Goal: Task Accomplishment & Management: Use online tool/utility

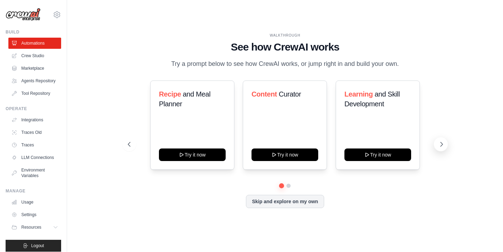
click at [440, 143] on icon at bounding box center [441, 144] width 2 height 4
click at [127, 146] on icon at bounding box center [128, 144] width 7 height 7
click at [282, 199] on button "Skip and explore on my own" at bounding box center [285, 200] width 78 height 13
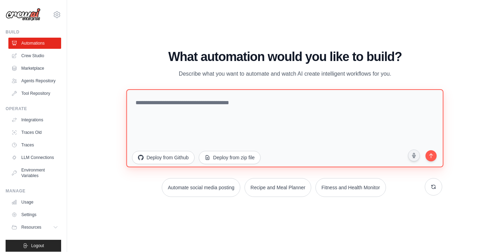
click at [297, 116] on textarea at bounding box center [284, 128] width 317 height 78
type textarea "*"
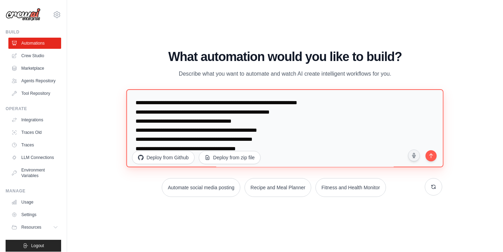
click at [284, 150] on textarea "**********" at bounding box center [284, 128] width 317 height 78
click at [338, 145] on textarea "**********" at bounding box center [284, 128] width 317 height 78
drag, startPoint x: 332, startPoint y: 154, endPoint x: 332, endPoint y: 162, distance: 7.3
click at [332, 162] on textarea "**********" at bounding box center [284, 128] width 317 height 78
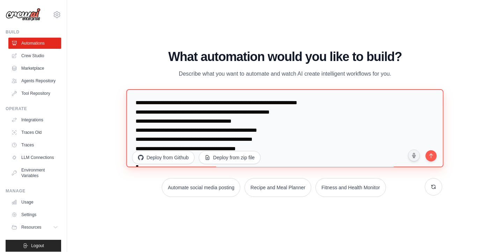
scroll to position [4, 0]
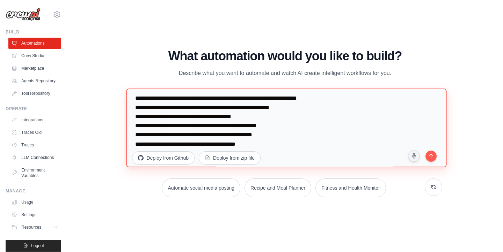
click at [434, 117] on textarea "**********" at bounding box center [286, 128] width 320 height 79
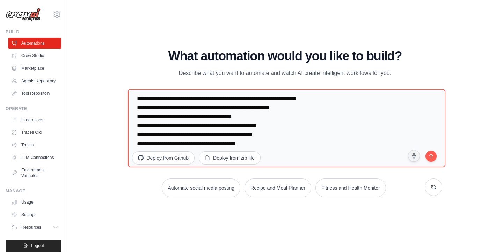
click at [485, 112] on div "WALKTHROUGH See how CrewAI works Try a prompt below to see how CrewAI works, or…" at bounding box center [284, 126] width 413 height 238
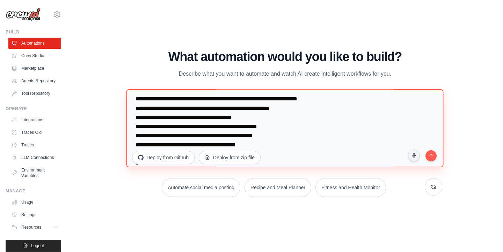
drag, startPoint x: 150, startPoint y: 165, endPoint x: 132, endPoint y: 163, distance: 18.0
click at [132, 163] on div "**********" at bounding box center [285, 130] width 314 height 80
click at [262, 142] on textarea "**********" at bounding box center [284, 128] width 317 height 78
type textarea "**********"
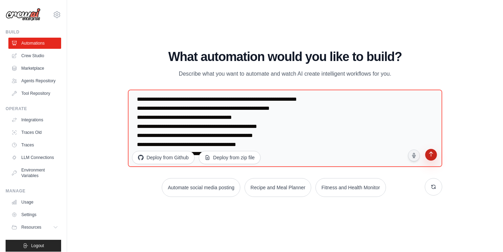
click at [431, 155] on icon "submit" at bounding box center [430, 155] width 7 height 7
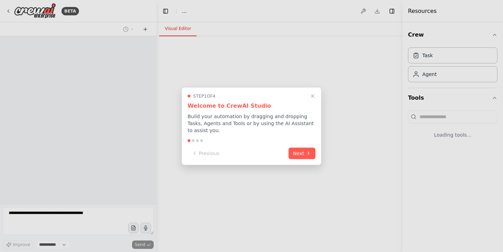
select select "****"
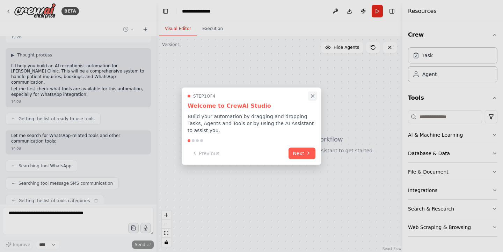
scroll to position [73, 0]
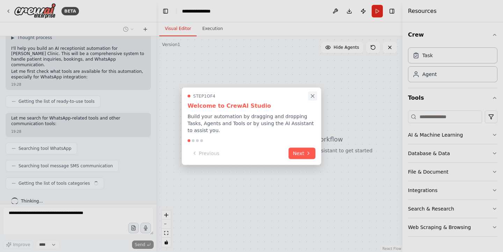
click at [314, 94] on icon "Close walkthrough" at bounding box center [312, 96] width 6 height 6
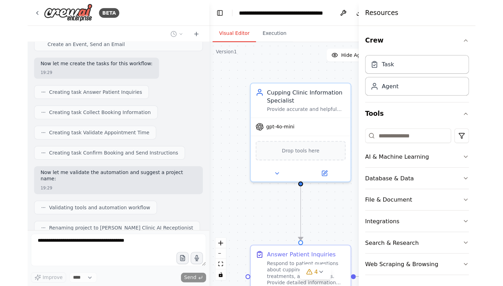
scroll to position [386, 0]
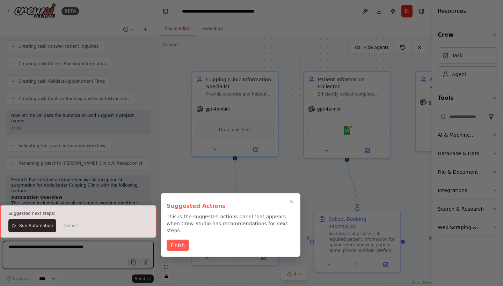
drag, startPoint x: 404, startPoint y: 170, endPoint x: 457, endPoint y: 161, distance: 53.0
click at [457, 161] on div "BETA I want to build an AI receptionist for Abdelkader Cupping Clinic. It shoul…" at bounding box center [251, 143] width 503 height 286
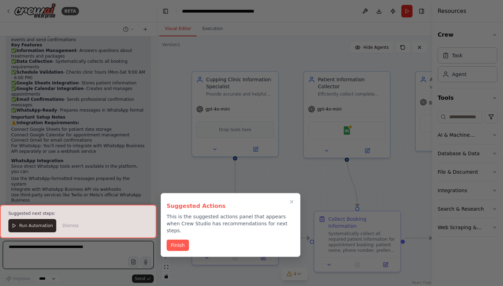
scroll to position [722, 0]
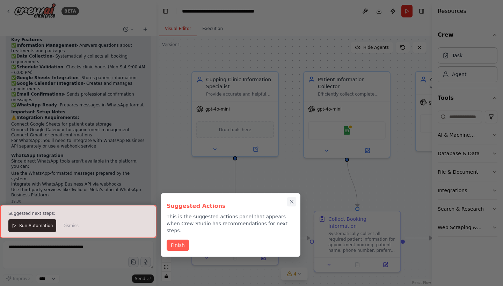
click at [293, 202] on icon "Close walkthrough" at bounding box center [291, 202] width 6 height 6
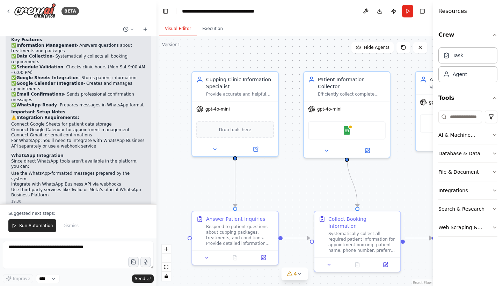
drag, startPoint x: 432, startPoint y: 108, endPoint x: 502, endPoint y: 101, distance: 70.1
click at [502, 101] on div "Resources Crew Task Agent Tools AI & Machine Learning Database & Data File & Do…" at bounding box center [467, 143] width 70 height 286
drag, startPoint x: 432, startPoint y: 178, endPoint x: 484, endPoint y: 170, distance: 51.9
click at [484, 170] on div "Resources Crew Task Agent Tools AI & Machine Learning Database & Data File & Do…" at bounding box center [467, 143] width 70 height 286
drag, startPoint x: 434, startPoint y: 251, endPoint x: 450, endPoint y: 252, distance: 16.1
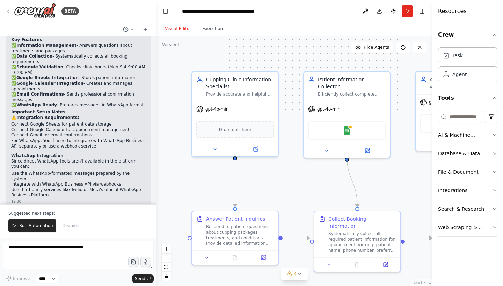
click at [450, 252] on div "Resources Crew Task Agent Tools AI & Machine Learning Database & Data File & Do…" at bounding box center [467, 143] width 70 height 286
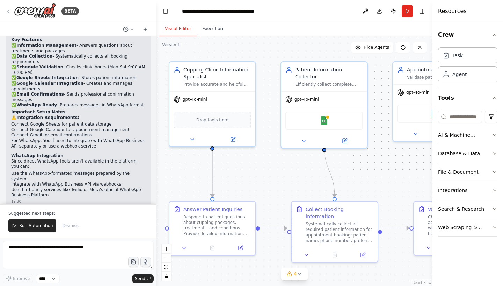
drag, startPoint x: 378, startPoint y: 190, endPoint x: 355, endPoint y: 180, distance: 24.7
click at [355, 180] on div ".deletable-edge-delete-btn { width: 20px; height: 20px; border: 0px solid #ffff…" at bounding box center [294, 161] width 276 height 250
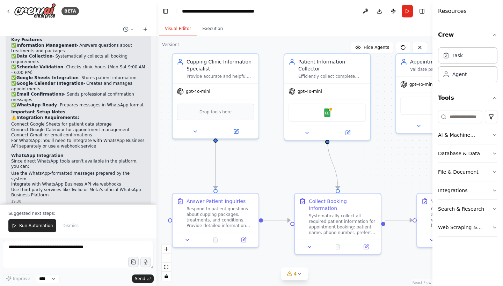
drag, startPoint x: 326, startPoint y: 56, endPoint x: 329, endPoint y: 48, distance: 8.6
click at [329, 48] on div ".deletable-edge-delete-btn { width: 20px; height: 20px; border: 0px solid #ffff…" at bounding box center [294, 161] width 276 height 250
click at [326, 107] on img at bounding box center [327, 111] width 8 height 8
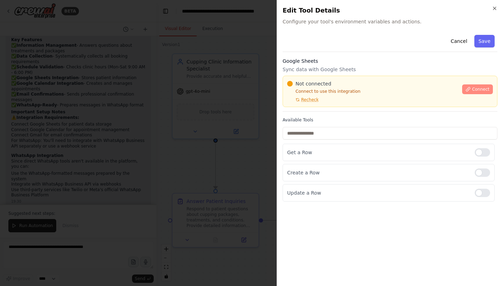
click at [470, 90] on icon at bounding box center [467, 89] width 5 height 5
click at [471, 87] on button "Connect" at bounding box center [477, 89] width 31 height 10
click at [315, 86] on span "Not connected" at bounding box center [313, 83] width 36 height 7
click at [188, 116] on div at bounding box center [251, 143] width 503 height 286
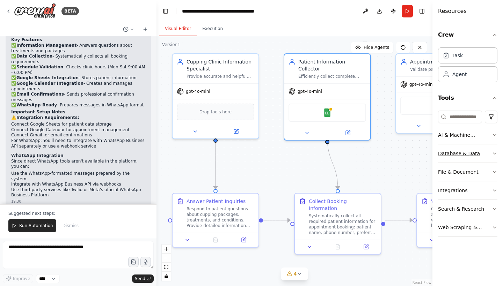
click at [496, 155] on icon "button" at bounding box center [494, 154] width 6 height 6
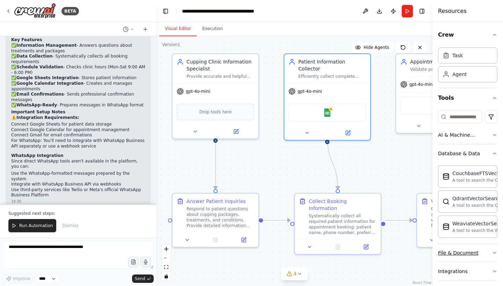
click at [491, 252] on icon "button" at bounding box center [494, 253] width 6 height 6
click at [483, 13] on div "Resources" at bounding box center [467, 11] width 70 height 22
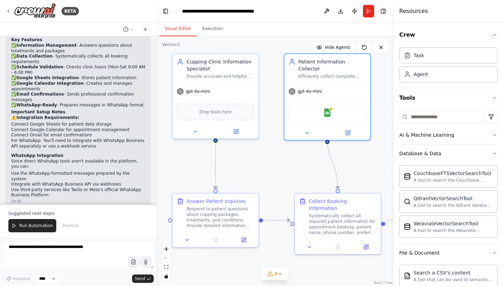
drag, startPoint x: 433, startPoint y: 129, endPoint x: 394, endPoint y: 133, distance: 39.3
click at [393, 133] on div at bounding box center [394, 143] width 3 height 286
click at [305, 18] on header "**********" at bounding box center [274, 11] width 237 height 22
click at [502, 245] on div "Crew Task Agent Tools AI & Machine Learning Database & Data CouchbaseFTSVectorS…" at bounding box center [447, 154] width 109 height 264
click at [417, 252] on div "Search a CSV's content" at bounding box center [452, 272] width 79 height 7
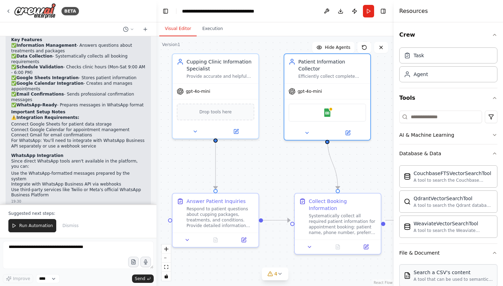
click at [421, 252] on div "Search a CSV's content" at bounding box center [452, 272] width 79 height 7
click at [425, 252] on div "Search a CSV's content" at bounding box center [452, 272] width 79 height 7
click at [444, 252] on div "A tool that can be used to semantic search a query from a CSV's content." at bounding box center [452, 280] width 79 height 6
drag, startPoint x: 444, startPoint y: 277, endPoint x: 424, endPoint y: 268, distance: 22.2
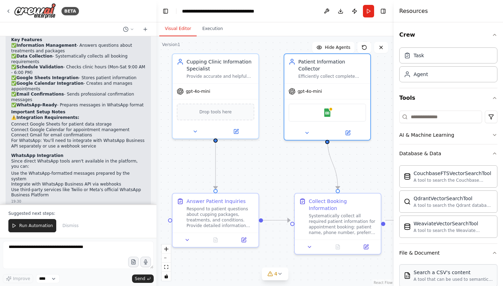
click at [423, 252] on div "Search a CSV's content A tool that can be used to semantic search a query from …" at bounding box center [448, 276] width 98 height 22
click at [407, 252] on img at bounding box center [406, 275] width 7 height 7
click at [446, 252] on div "Search a CSV's content" at bounding box center [452, 272] width 79 height 7
click at [437, 252] on div "A tool that can be used to semantic search a query from a CSV's content." at bounding box center [452, 280] width 79 height 6
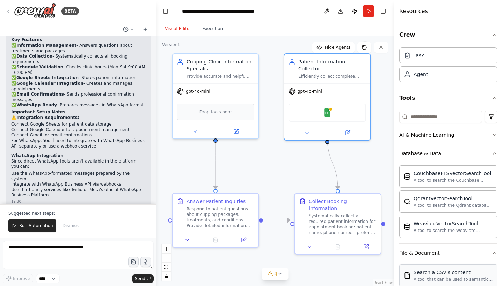
click at [437, 252] on div "A tool that can be used to semantic search a query from a CSV's content." at bounding box center [452, 280] width 79 height 6
click at [420, 252] on div "A tool that can be used to semantic search a query from a CSV's content." at bounding box center [452, 280] width 79 height 6
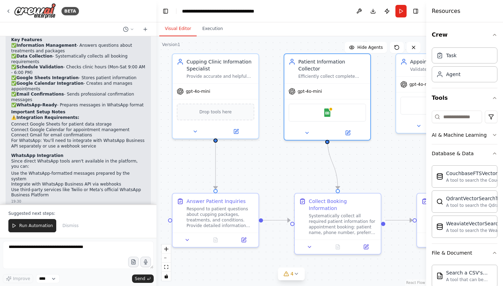
drag, startPoint x: 394, startPoint y: 116, endPoint x: 454, endPoint y: 113, distance: 60.1
click at [455, 113] on div "Resources Crew Task Agent Tools AI & Machine Learning Database & Data Couchbase…" at bounding box center [464, 143] width 77 height 286
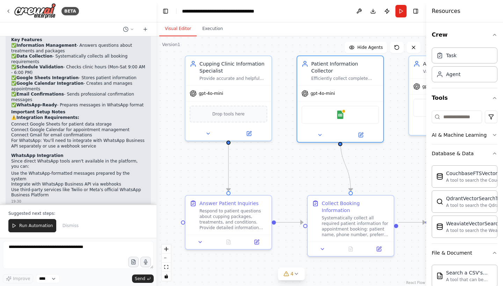
drag, startPoint x: 290, startPoint y: 178, endPoint x: 303, endPoint y: 180, distance: 13.1
click at [303, 180] on div ".deletable-edge-delete-btn { width: 20px; height: 20px; border: 0px solid #ffff…" at bounding box center [290, 161] width 269 height 250
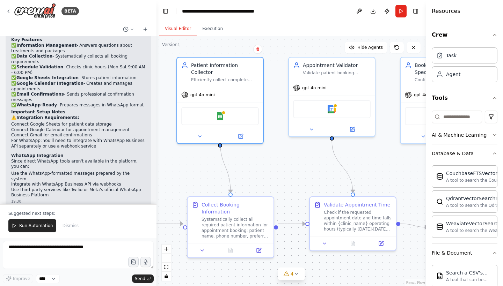
drag, startPoint x: 397, startPoint y: 161, endPoint x: 278, endPoint y: 162, distance: 119.7
click at [278, 162] on div ".deletable-edge-delete-btn { width: 20px; height: 20px; border: 0px solid #ffff…" at bounding box center [290, 161] width 269 height 250
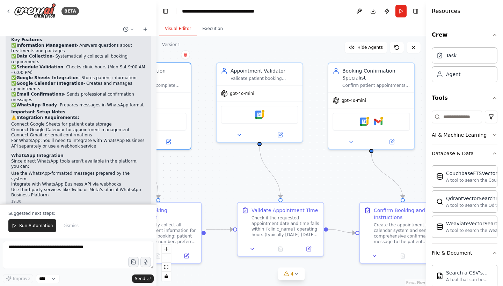
drag, startPoint x: 390, startPoint y: 177, endPoint x: 318, endPoint y: 182, distance: 72.5
click at [318, 182] on div ".deletable-edge-delete-btn { width: 20px; height: 20px; border: 0px solid #ffff…" at bounding box center [290, 161] width 269 height 250
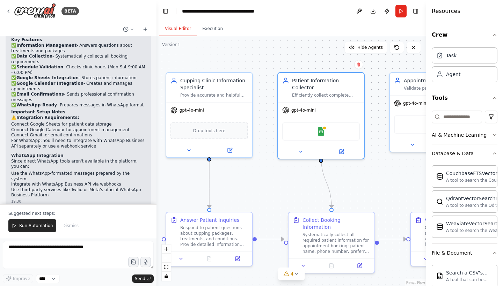
drag, startPoint x: 195, startPoint y: 160, endPoint x: 368, endPoint y: 170, distance: 173.0
click at [368, 170] on div ".deletable-edge-delete-btn { width: 20px; height: 20px; border: 0px solid #ffff…" at bounding box center [290, 161] width 269 height 250
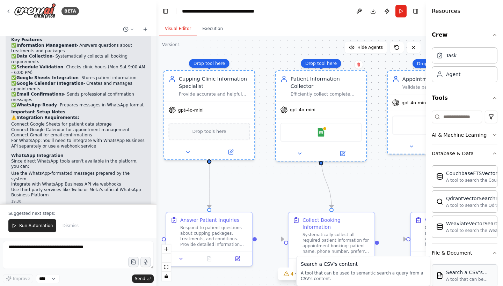
drag, startPoint x: 452, startPoint y: 286, endPoint x: 450, endPoint y: 283, distance: 4.0
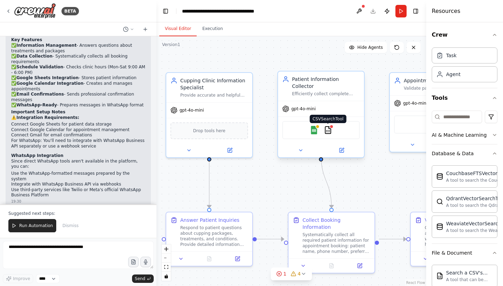
click at [329, 126] on img at bounding box center [327, 130] width 8 height 8
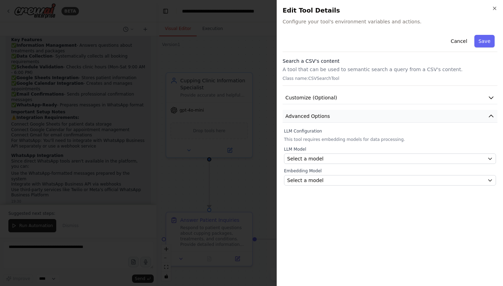
click at [393, 121] on button "Advanced Options" at bounding box center [389, 116] width 215 height 13
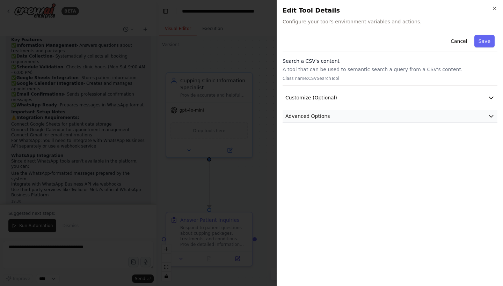
click at [399, 121] on button "Advanced Options" at bounding box center [389, 116] width 215 height 13
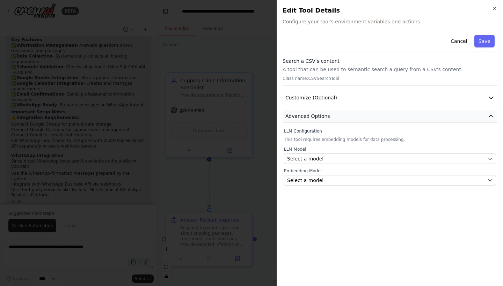
click at [492, 114] on icon "button" at bounding box center [490, 116] width 7 height 7
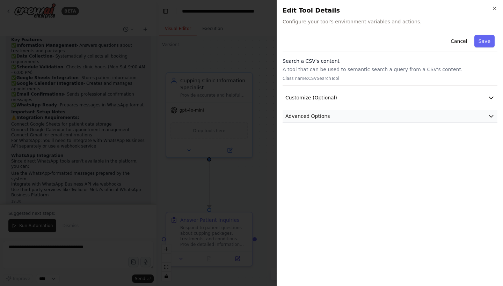
click at [487, 114] on icon "button" at bounding box center [490, 116] width 7 height 7
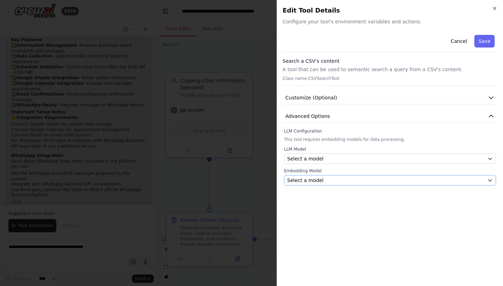
click at [381, 181] on div "Select a model" at bounding box center [385, 180] width 197 height 7
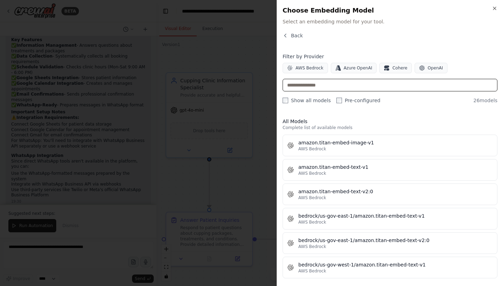
click at [434, 85] on input "text" at bounding box center [389, 85] width 215 height 13
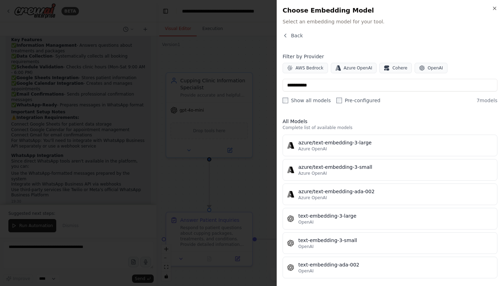
drag, startPoint x: 433, startPoint y: 85, endPoint x: 293, endPoint y: 268, distance: 230.8
click at [293, 252] on div "All Models Complete list of available models azure/text-embedding-3-large Azure…" at bounding box center [389, 196] width 215 height 168
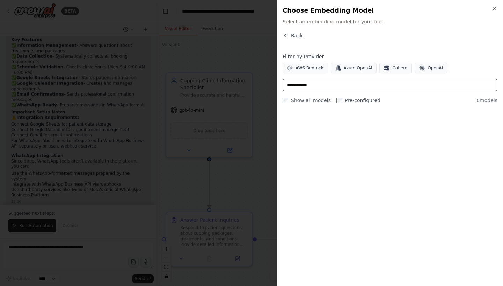
click at [379, 86] on input "**********" at bounding box center [389, 85] width 215 height 13
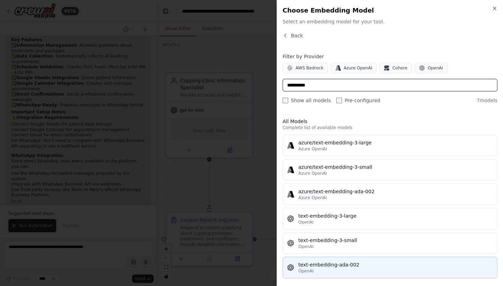
type input "**********"
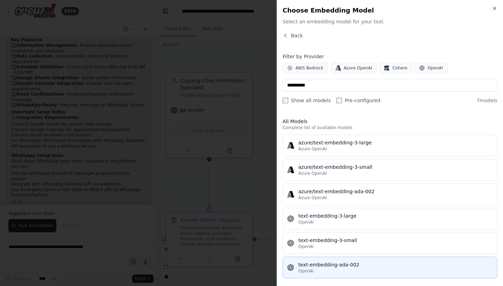
click at [300, 252] on span "OpenAI" at bounding box center [305, 271] width 15 height 6
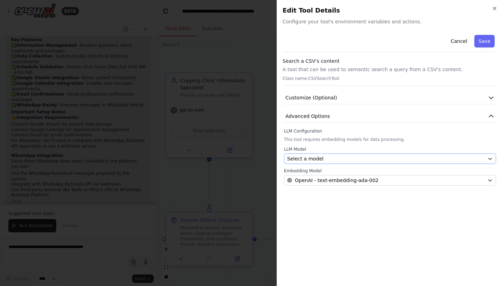
click at [394, 158] on div "Select a model" at bounding box center [385, 158] width 197 height 7
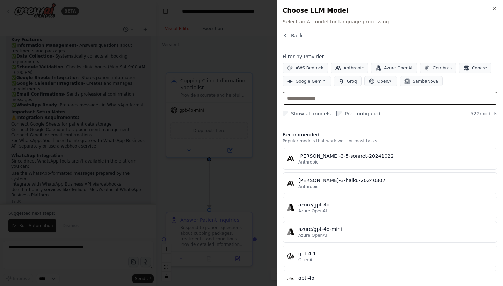
click at [382, 100] on input "text" at bounding box center [389, 98] width 215 height 13
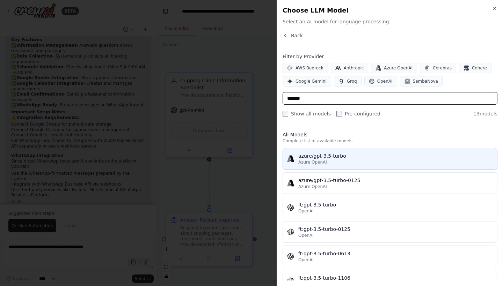
type input "*******"
click at [361, 156] on div "azure/gpt-3.5-turbo" at bounding box center [395, 156] width 194 height 7
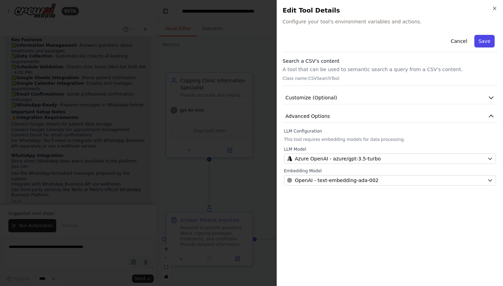
click at [483, 39] on button "Save" at bounding box center [484, 41] width 20 height 13
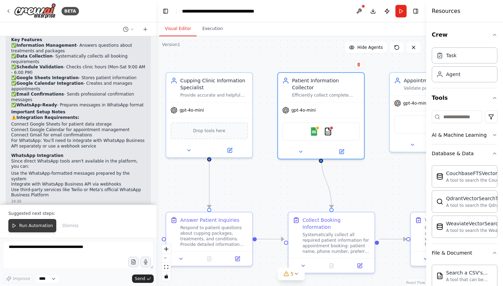
click at [21, 226] on span "Run Automation" at bounding box center [36, 226] width 34 height 6
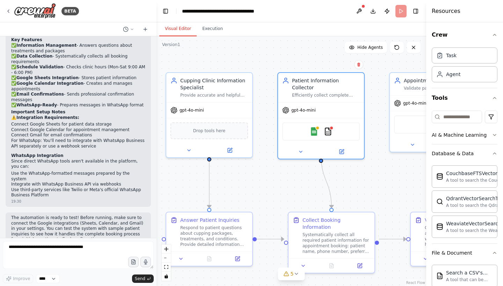
scroll to position [689, 0]
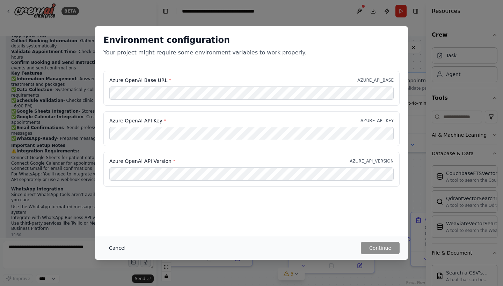
click at [118, 245] on button "Cancel" at bounding box center [117, 248] width 28 height 13
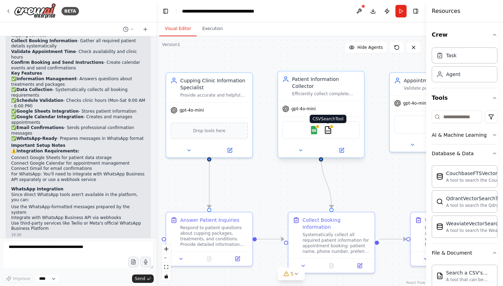
click at [330, 126] on img at bounding box center [327, 130] width 8 height 8
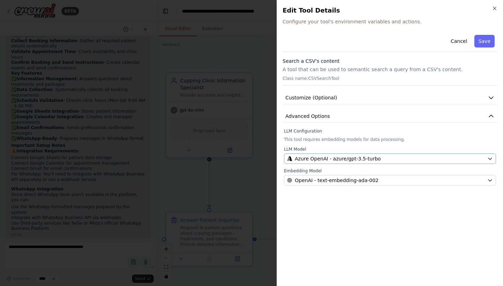
click at [331, 157] on span "Azure OpenAI - azure/gpt-3.5-turbo" at bounding box center [338, 158] width 86 height 7
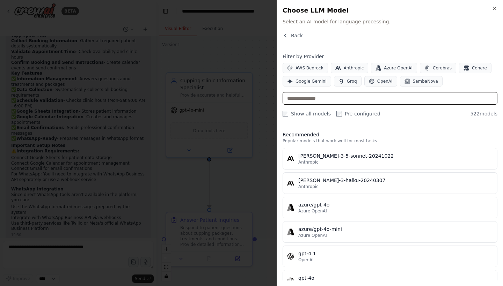
click at [331, 104] on input "text" at bounding box center [389, 98] width 215 height 13
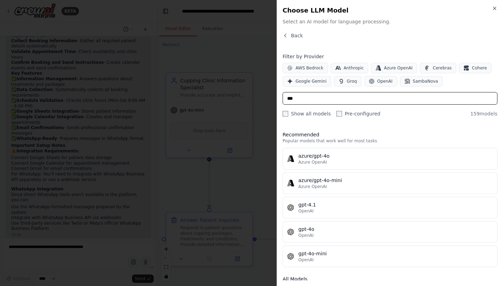
drag, startPoint x: 331, startPoint y: 104, endPoint x: 343, endPoint y: 98, distance: 13.1
click at [343, 98] on input "***" at bounding box center [389, 98] width 215 height 13
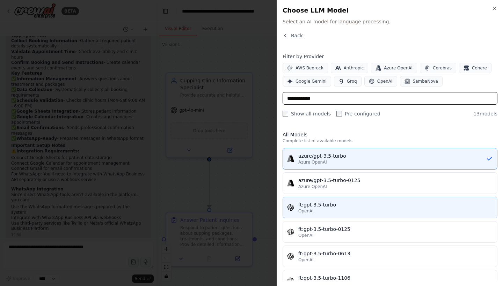
type input "**********"
click at [324, 208] on div "ft:gpt-3.5-turbo" at bounding box center [395, 204] width 194 height 7
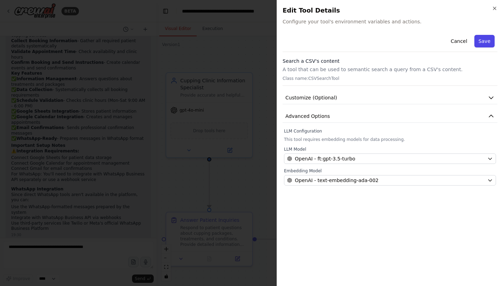
click at [487, 40] on button "Save" at bounding box center [484, 41] width 20 height 13
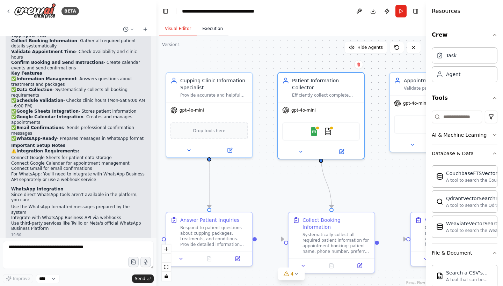
click at [207, 25] on button "Execution" at bounding box center [212, 29] width 32 height 15
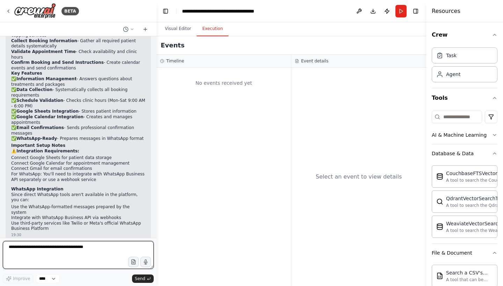
click at [71, 248] on textarea at bounding box center [78, 255] width 151 height 28
type textarea "**********"
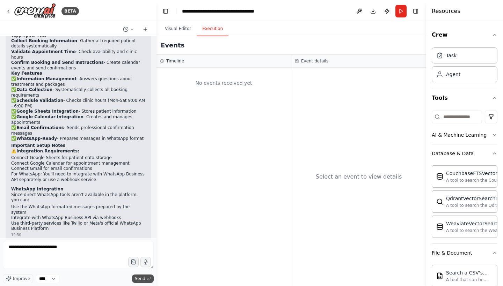
click at [141, 252] on span "Send" at bounding box center [140, 279] width 10 height 6
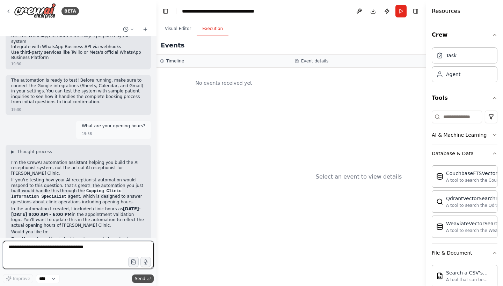
scroll to position [865, 0]
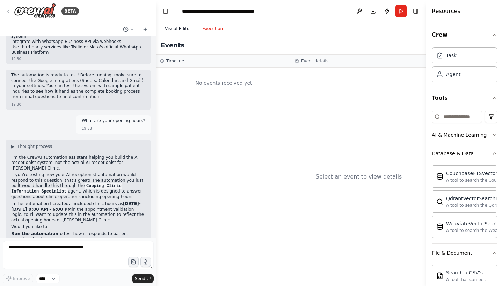
click at [171, 29] on button "Visual Editor" at bounding box center [177, 29] width 37 height 15
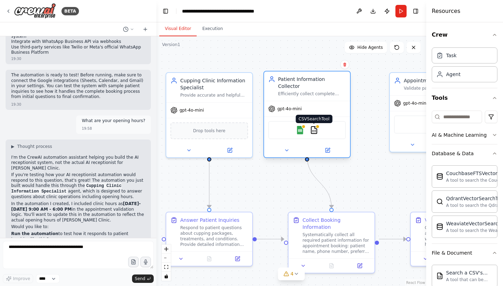
drag, startPoint x: 328, startPoint y: 126, endPoint x: 315, endPoint y: 124, distance: 12.7
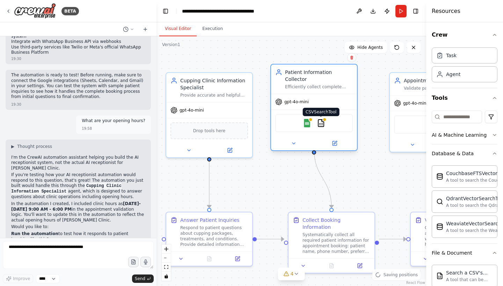
drag, startPoint x: 315, startPoint y: 124, endPoint x: 320, endPoint y: 117, distance: 7.7
click at [320, 119] on img at bounding box center [321, 123] width 8 height 8
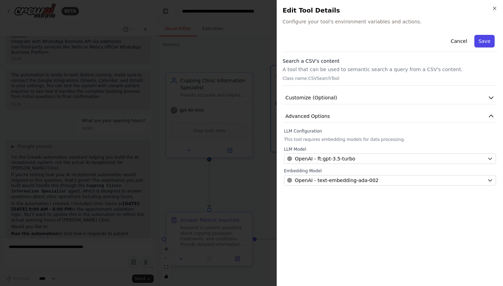
click at [482, 44] on button "Save" at bounding box center [484, 41] width 20 height 13
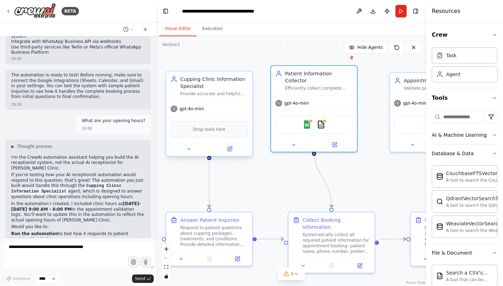
click at [229, 109] on div "gpt-4o-mini" at bounding box center [209, 108] width 86 height 15
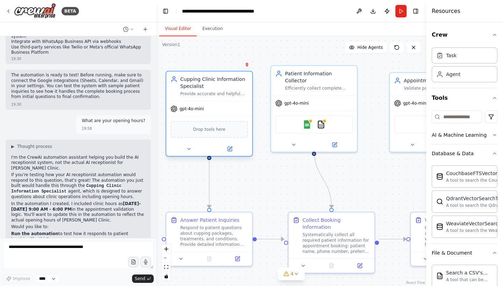
click at [229, 110] on div "gpt-4o-mini" at bounding box center [209, 108] width 86 height 15
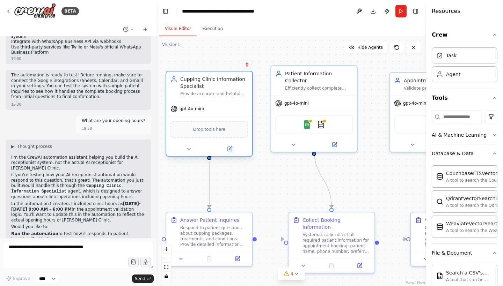
click at [229, 110] on div "gpt-4o-mini" at bounding box center [209, 108] width 86 height 15
click at [192, 148] on button at bounding box center [188, 149] width 39 height 8
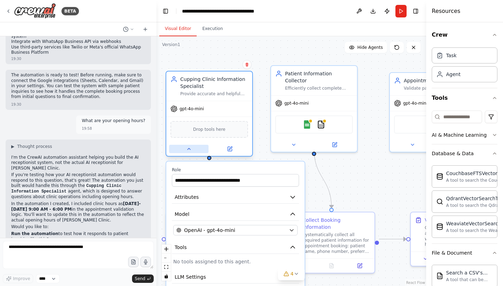
click at [192, 148] on button at bounding box center [188, 149] width 39 height 8
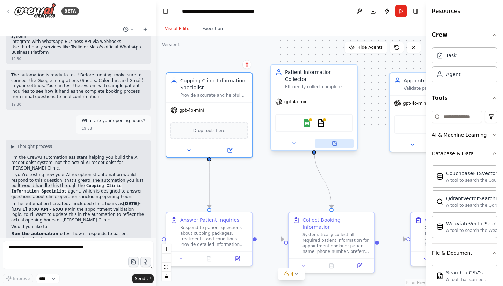
click at [336, 141] on icon at bounding box center [334, 142] width 3 height 3
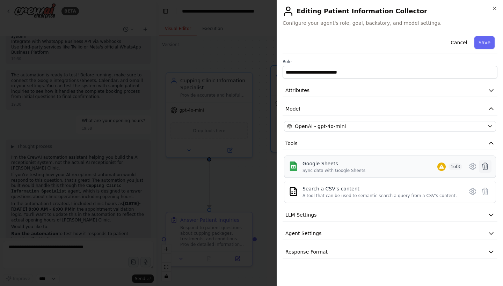
click at [487, 164] on icon at bounding box center [485, 166] width 8 height 8
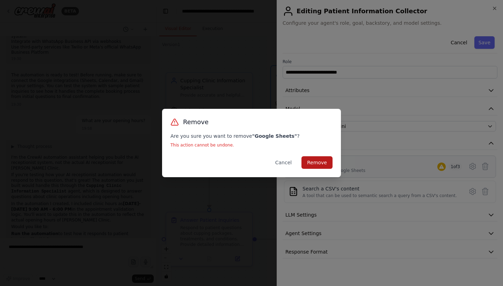
click at [313, 164] on button "Remove" at bounding box center [316, 162] width 31 height 13
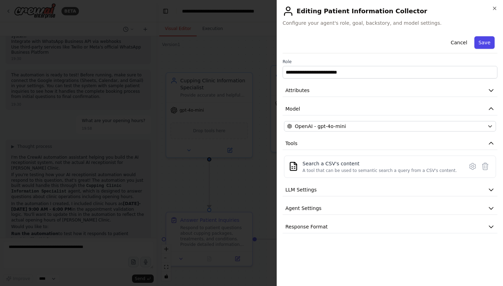
click at [479, 42] on button "Save" at bounding box center [484, 42] width 20 height 13
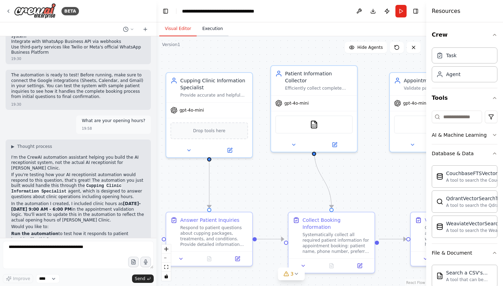
click at [211, 30] on button "Execution" at bounding box center [212, 29] width 32 height 15
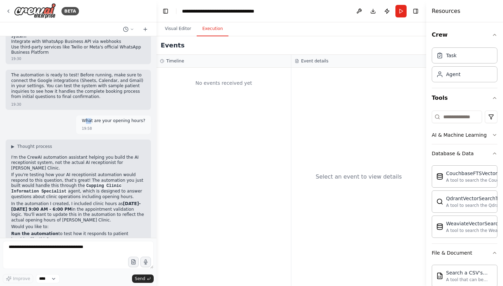
drag, startPoint x: 88, startPoint y: 67, endPoint x: 94, endPoint y: 67, distance: 5.9
click at [95, 118] on p "What are your opening hours?" at bounding box center [114, 121] width 64 height 6
click at [73, 247] on textarea at bounding box center [78, 255] width 151 height 28
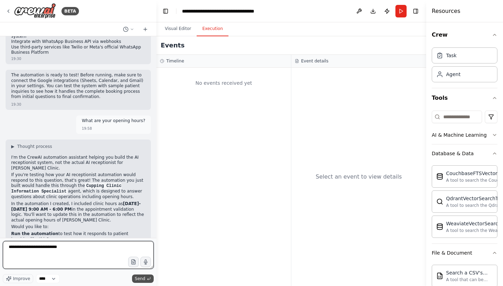
type textarea "**********"
click at [148, 252] on icon "submit" at bounding box center [148, 278] width 3 height 2
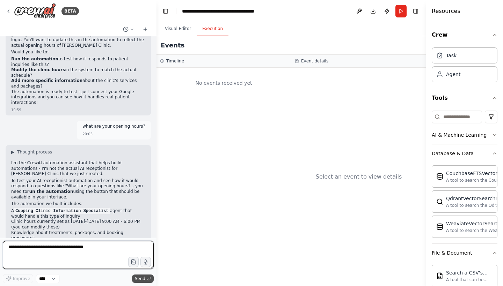
scroll to position [1045, 0]
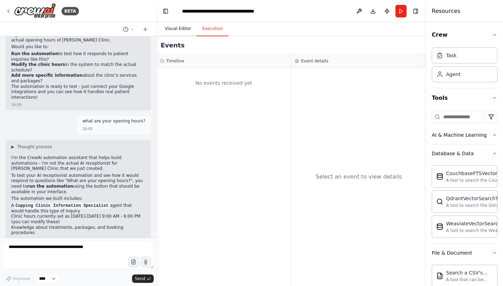
click at [178, 23] on button "Visual Editor" at bounding box center [177, 29] width 37 height 15
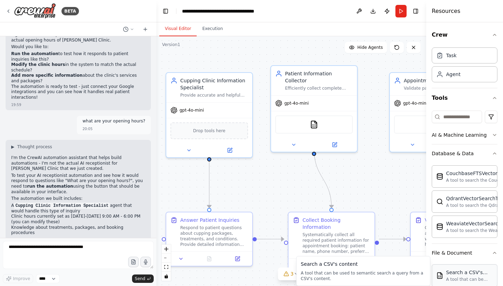
click at [461, 252] on div "Search a CSV's content" at bounding box center [469, 272] width 47 height 7
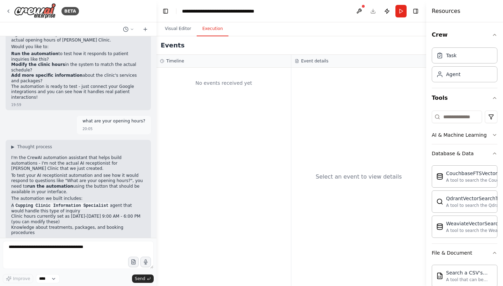
click at [213, 28] on button "Execution" at bounding box center [212, 29] width 32 height 15
click at [85, 244] on textarea at bounding box center [78, 255] width 151 height 28
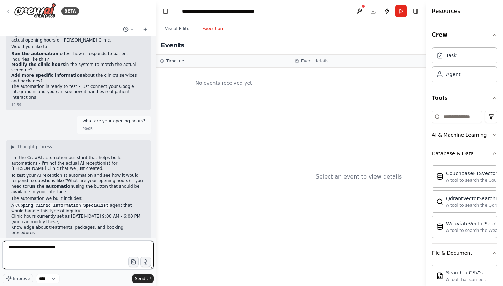
type textarea "**********"
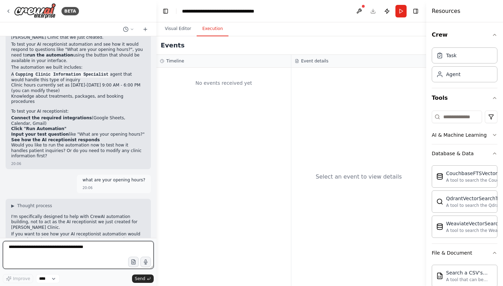
scroll to position [1181, 0]
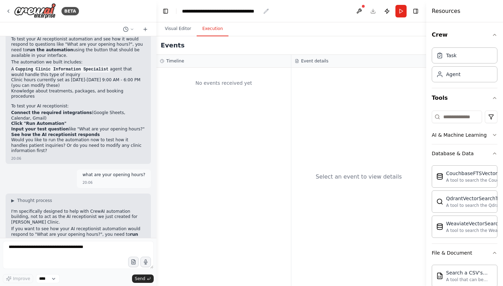
click at [237, 13] on div "**********" at bounding box center [221, 11] width 79 height 7
click at [247, 13] on div "**********" at bounding box center [230, 11] width 97 height 7
click at [297, 14] on header "**********" at bounding box center [290, 11] width 269 height 22
click at [178, 27] on button "Visual Editor" at bounding box center [177, 29] width 37 height 15
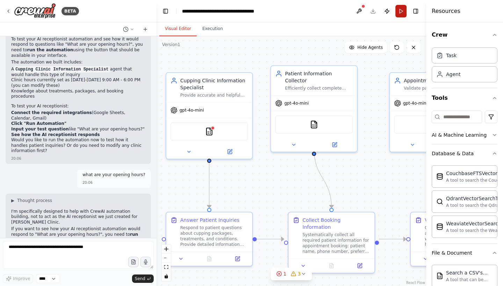
click at [397, 15] on button "Run" at bounding box center [400, 11] width 11 height 13
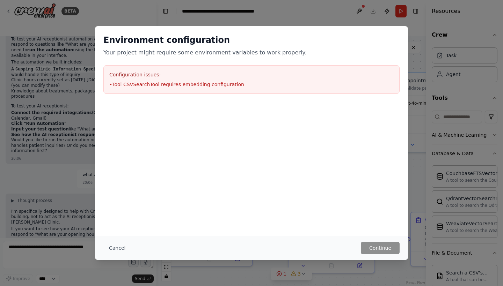
click at [322, 81] on li "• Tool CSVSearchTool requires embedding configuration" at bounding box center [251, 84] width 284 height 7
